Goal: Task Accomplishment & Management: Manage account settings

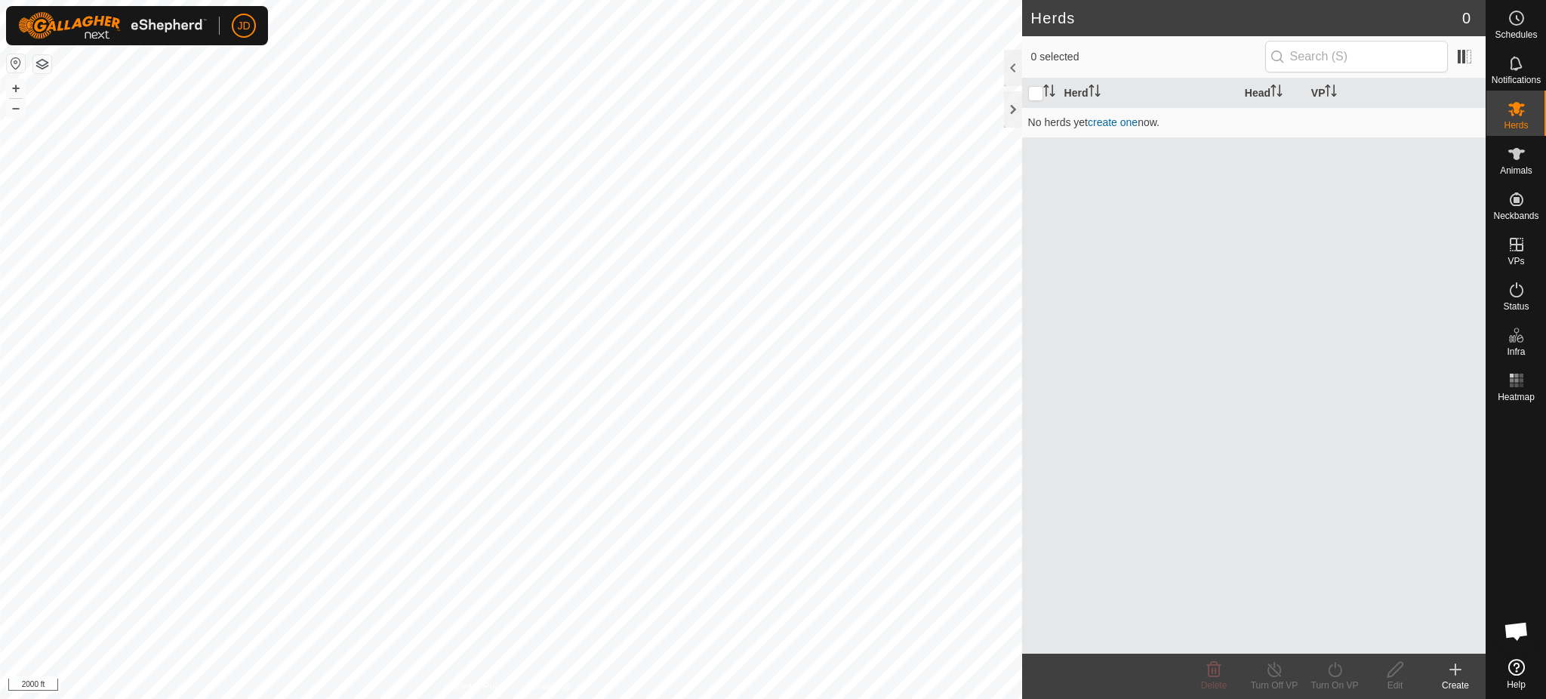
scroll to position [1522, 0]
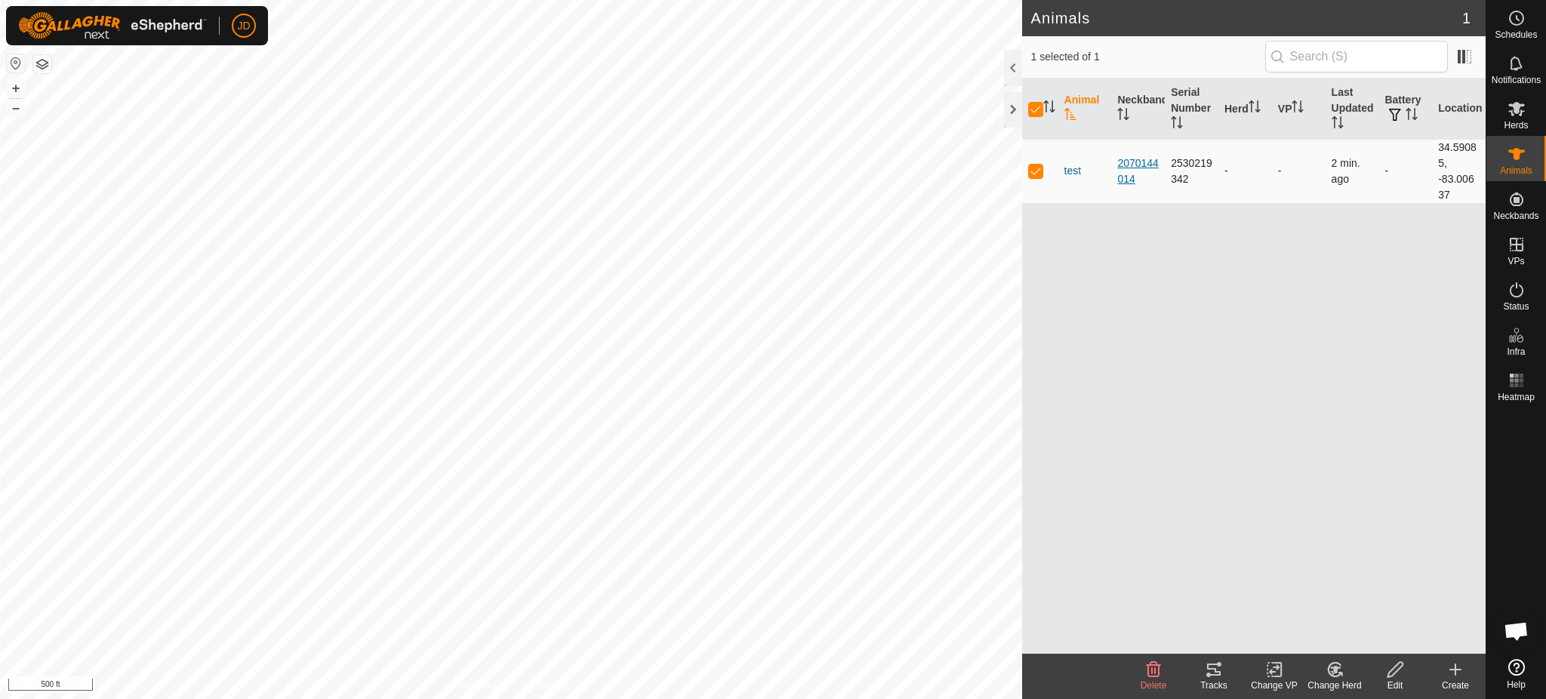
click at [1154, 158] on div "2070144014" at bounding box center [1138, 171] width 42 height 32
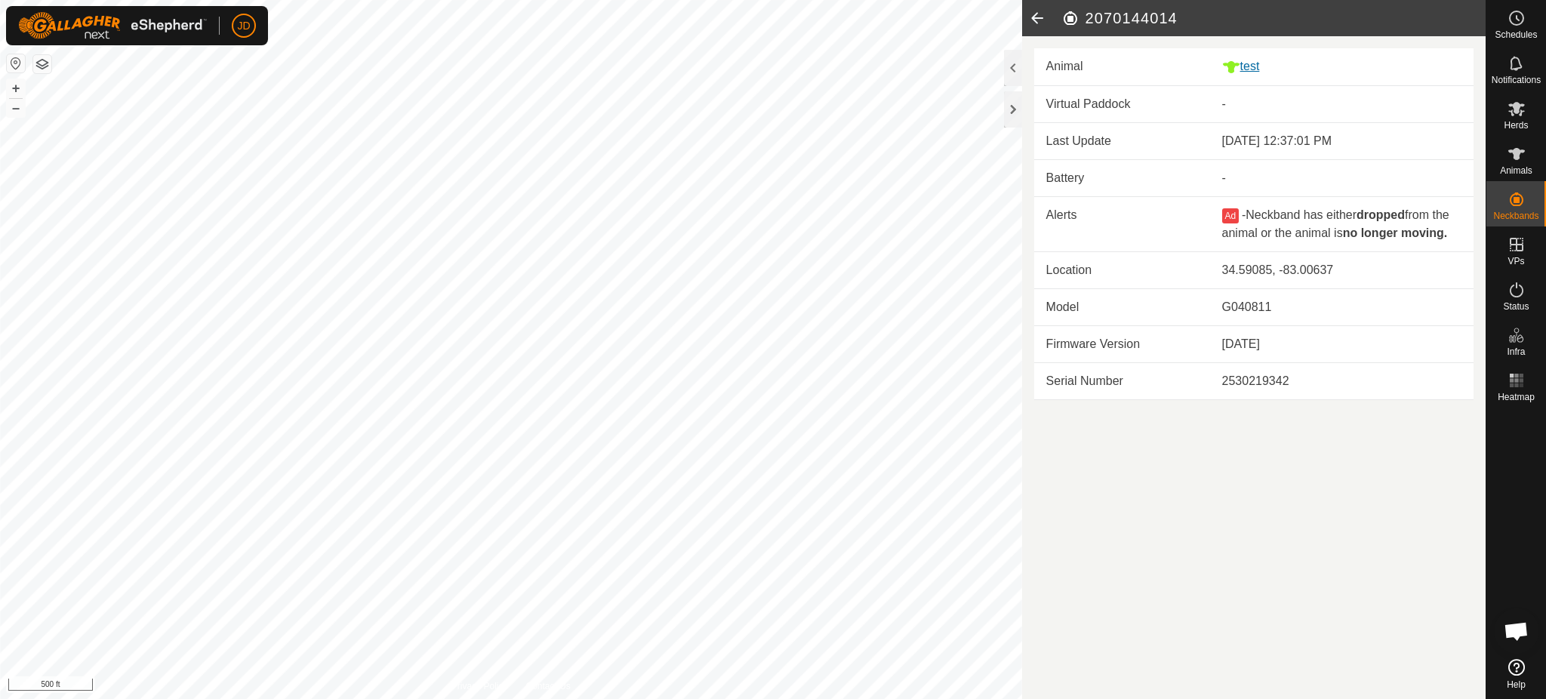
click at [1248, 59] on div "test" at bounding box center [1341, 66] width 239 height 19
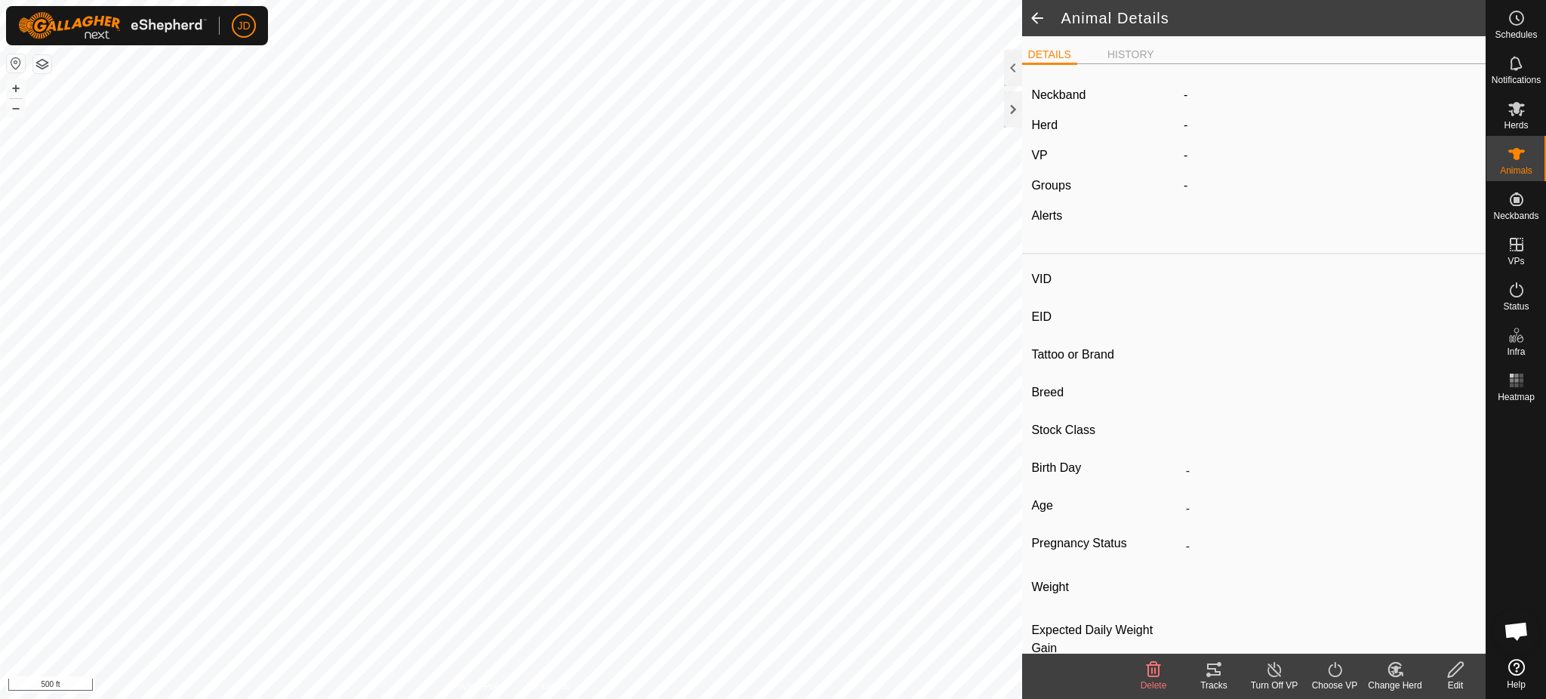
type input "test"
type input "-"
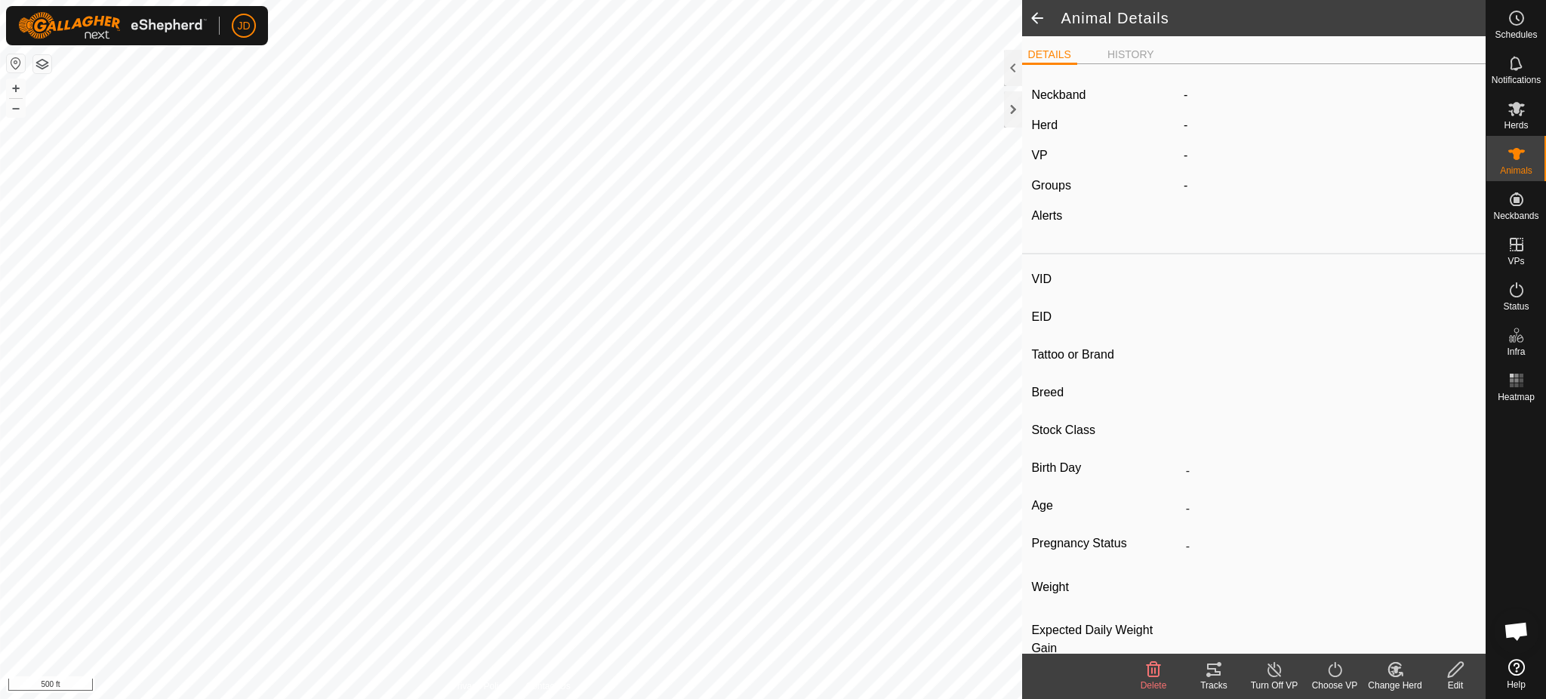
type input "0 kg"
type input "-"
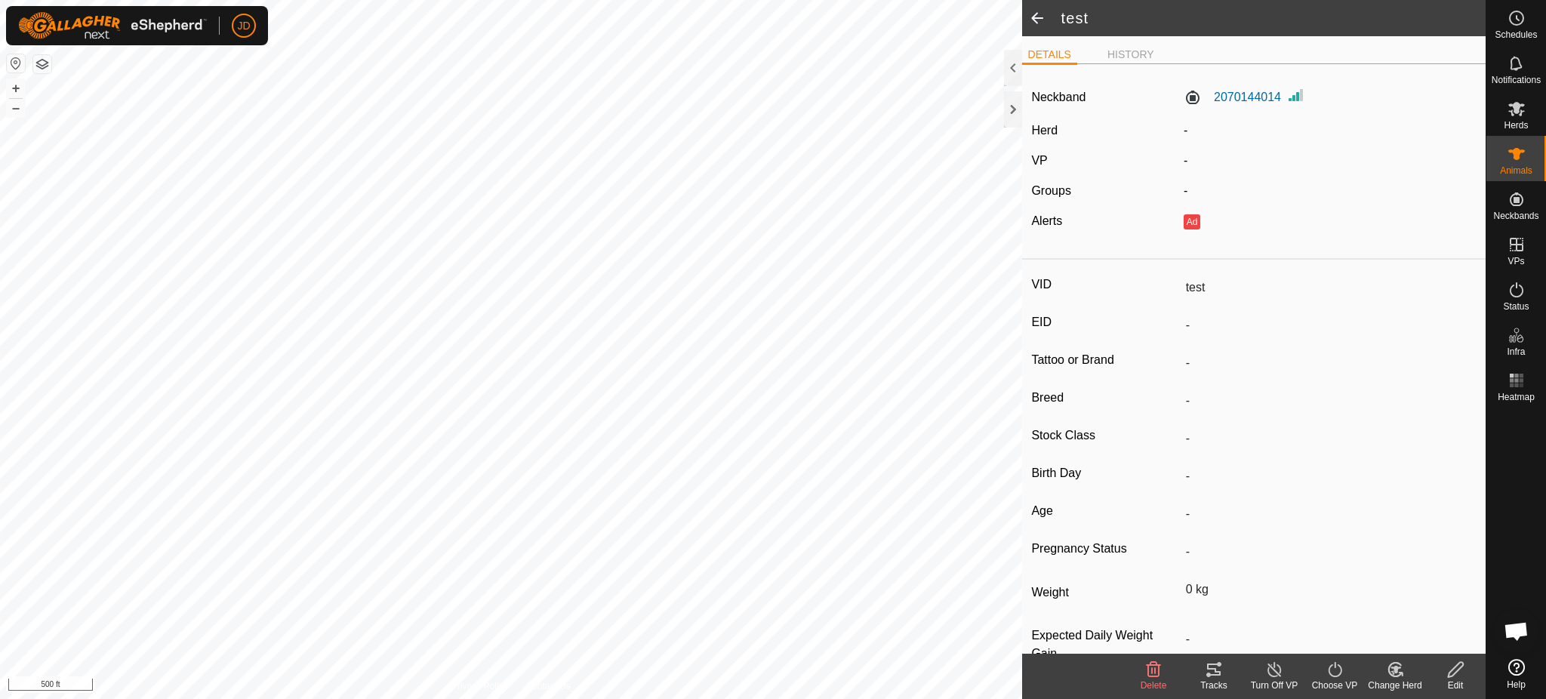
click at [12, 57] on button "button" at bounding box center [16, 63] width 18 height 18
click at [42, 63] on button "button" at bounding box center [42, 64] width 18 height 18
